Goal: Transaction & Acquisition: Purchase product/service

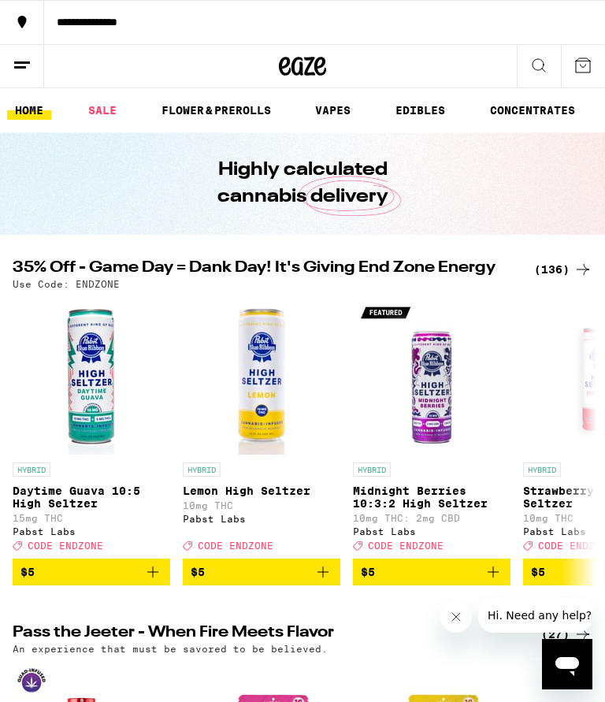
click at [560, 264] on div "(136)" at bounding box center [563, 269] width 58 height 19
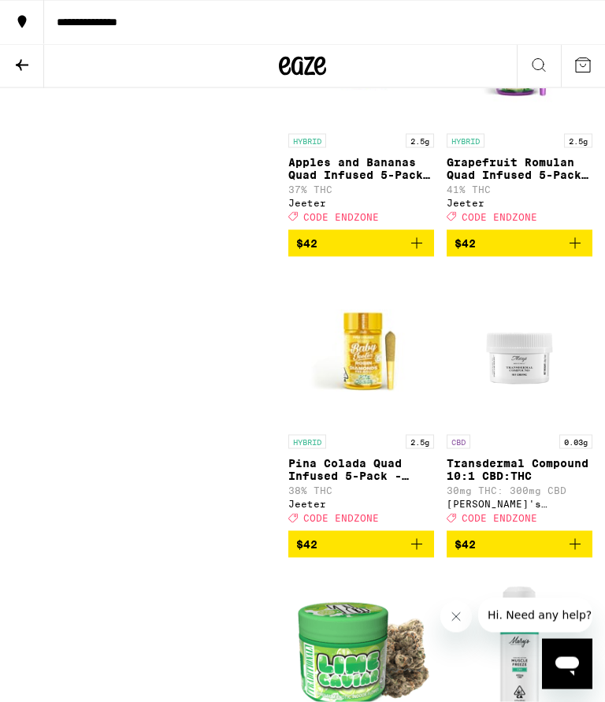
scroll to position [18019, 0]
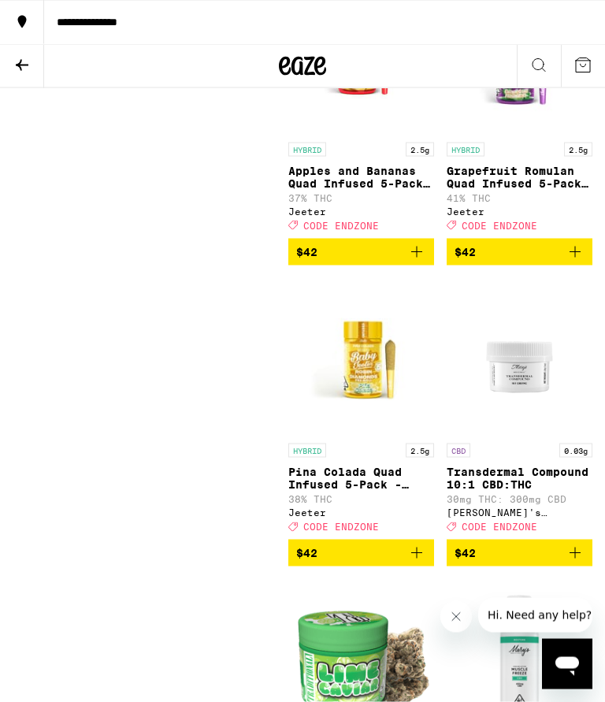
click at [582, 62] on icon at bounding box center [582, 65] width 19 height 19
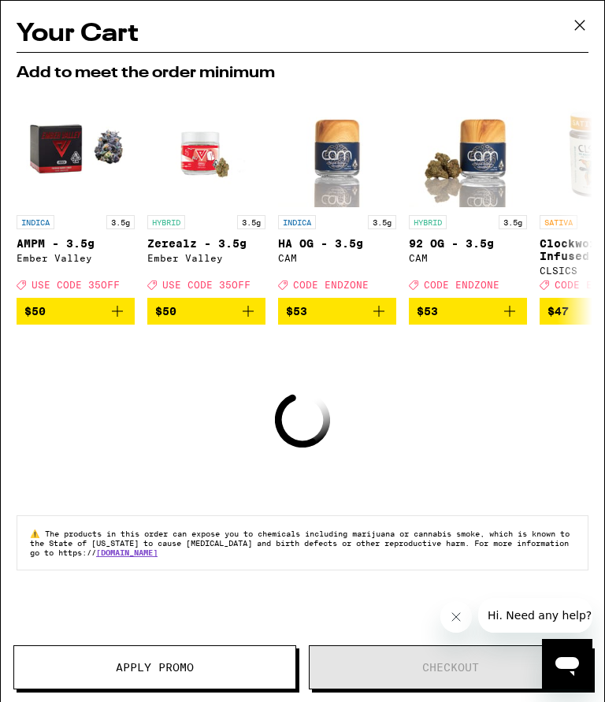
click at [573, 25] on icon at bounding box center [580, 25] width 24 height 24
